Goal: Task Accomplishment & Management: Use online tool/utility

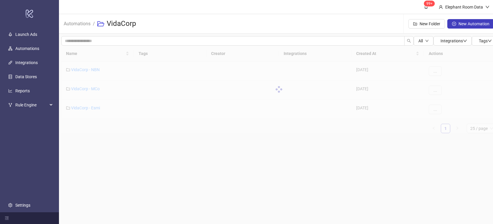
click at [136, 151] on main "99+ Elephant Room Data Automations / VidaCorp New Folder New Automation All Int…" at bounding box center [279, 112] width 440 height 224
click at [97, 108] on link "VidaCorp - Esmi" at bounding box center [85, 108] width 29 height 5
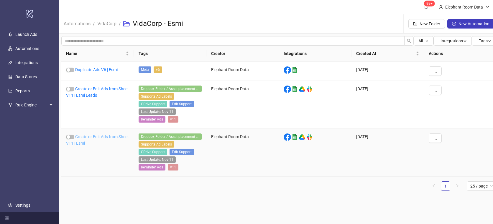
click at [99, 136] on link "Create or Edit Ads from Sheet V11 | Esmi" at bounding box center [97, 140] width 63 height 11
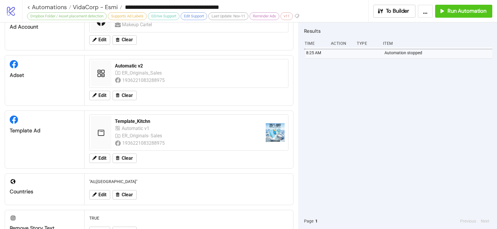
scroll to position [26, 0]
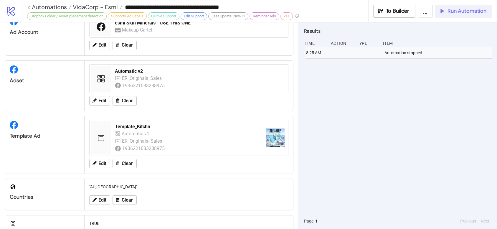
click at [461, 11] on span "Run Automation" at bounding box center [466, 11] width 39 height 7
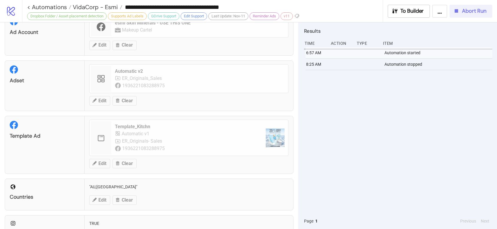
click at [451, 14] on button "Abort Run" at bounding box center [471, 11] width 43 height 13
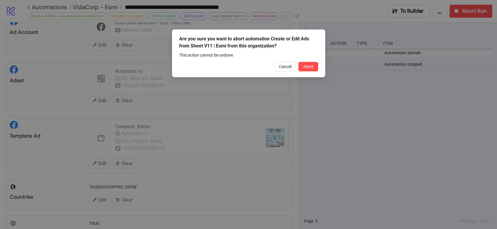
click at [315, 67] on button "Abort" at bounding box center [308, 66] width 20 height 9
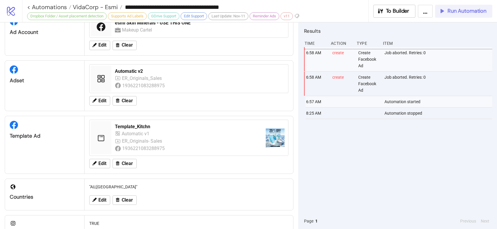
click at [461, 9] on span "Run Automation" at bounding box center [466, 11] width 39 height 7
